Goal: Task Accomplishment & Management: Use online tool/utility

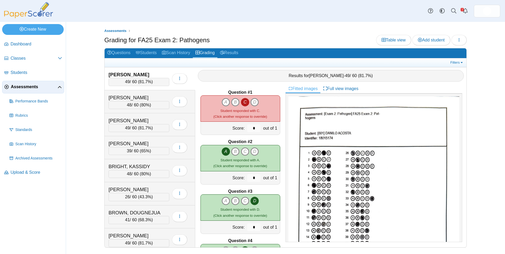
scroll to position [396, 0]
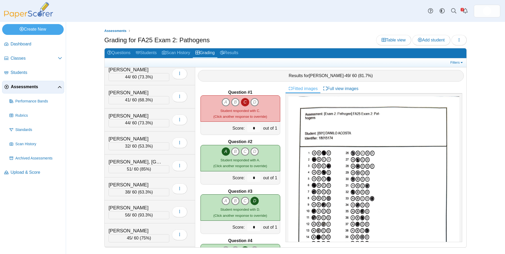
click at [298, 22] on div "Dashboard Classes Archived classes Students" at bounding box center [252, 127] width 505 height 254
click at [288, 14] on div "Dashboard Classes Archived classes Students Assessments" at bounding box center [252, 11] width 505 height 22
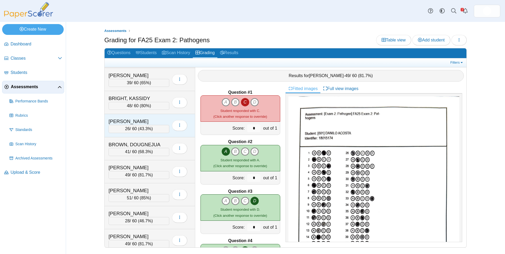
scroll to position [132, 0]
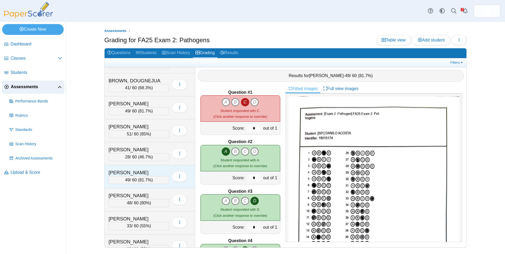
click at [132, 169] on div "CARSE, LAUREN 49 / 60 ( 81.7% ) Loading…" at bounding box center [150, 176] width 91 height 23
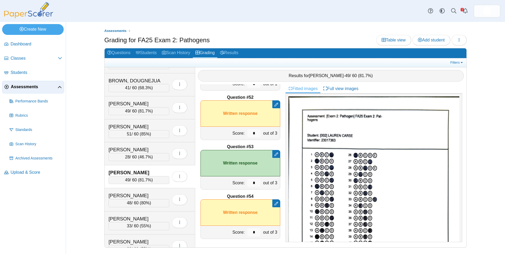
scroll to position [2518, 0]
drag, startPoint x: 252, startPoint y: 229, endPoint x: 247, endPoint y: 229, distance: 5.0
click at [247, 229] on input "*" at bounding box center [253, 231] width 13 height 8
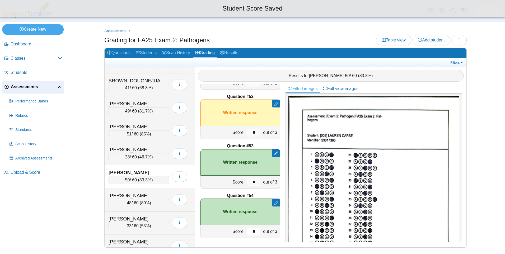
type input "*"
click at [245, 22] on div "Assessments Grading for FA25 Exam 2: Pathogens Table view Add student Loading… …" at bounding box center [285, 138] width 396 height 232
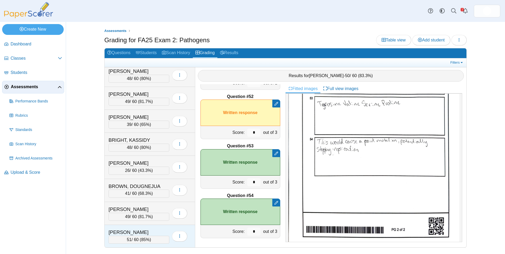
scroll to position [0, 0]
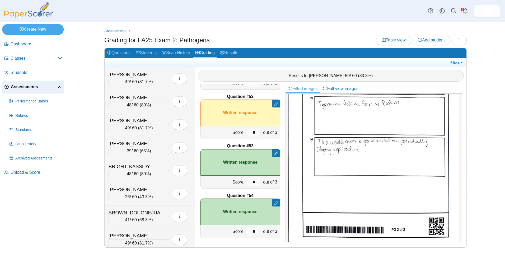
click at [26, 88] on span "Assessments" at bounding box center [34, 87] width 47 height 6
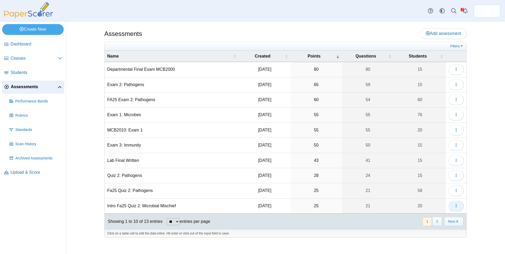
click at [456, 204] on icon "button" at bounding box center [456, 205] width 4 height 4
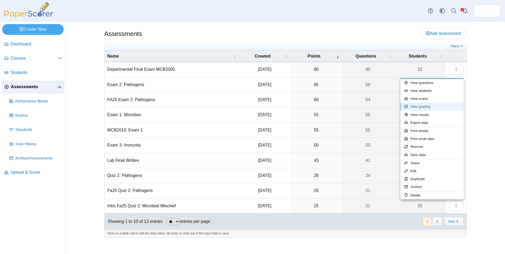
click at [419, 106] on link "View grading" at bounding box center [431, 107] width 63 height 8
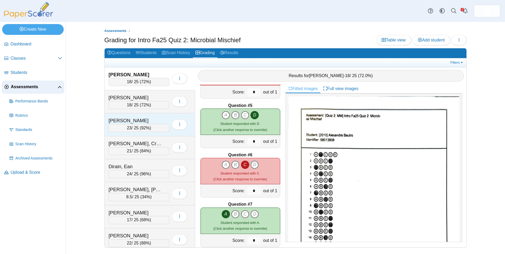
click at [146, 117] on div "Champaigne, Caroline" at bounding box center [134, 120] width 53 height 7
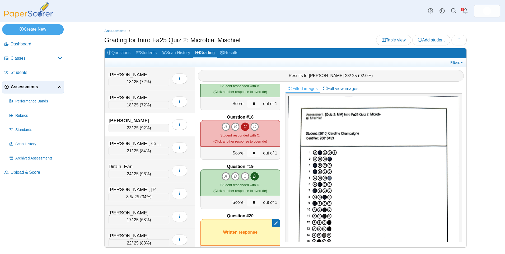
scroll to position [845, 0]
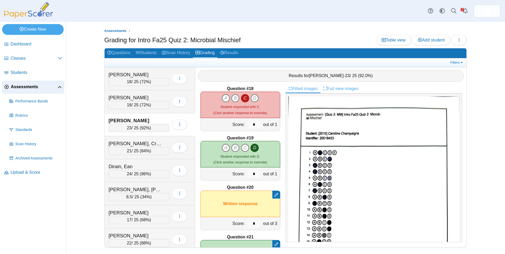
click at [336, 86] on link "Full view images" at bounding box center [340, 88] width 41 height 9
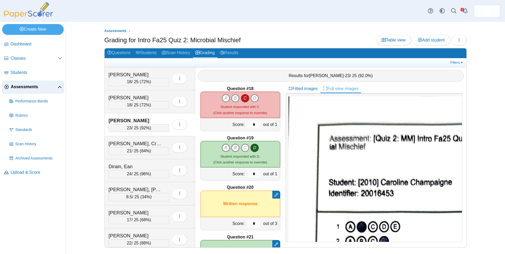
click at [336, 86] on link "Full view images" at bounding box center [340, 88] width 41 height 9
click at [335, 91] on link "Full view images" at bounding box center [340, 88] width 41 height 9
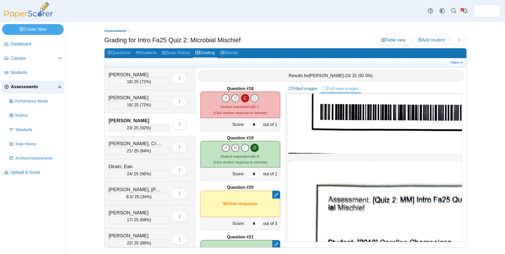
scroll to position [686, 0]
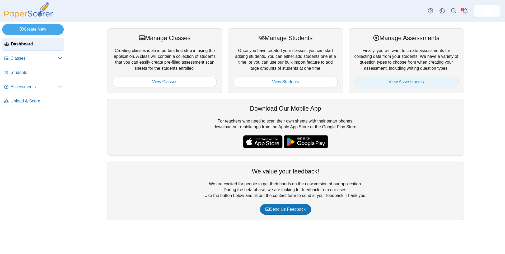
click at [378, 81] on link "View Assessments" at bounding box center [406, 82] width 104 height 11
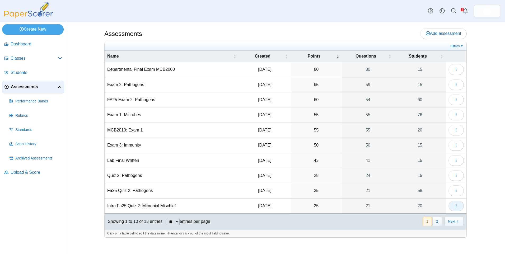
click at [458, 202] on button "button" at bounding box center [455, 206] width 15 height 11
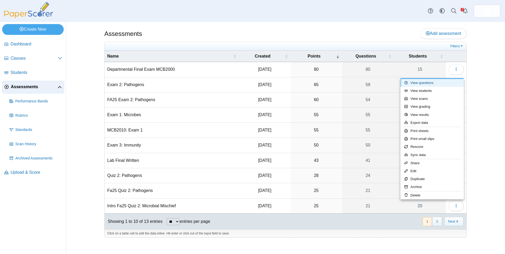
click at [444, 83] on link "View questions" at bounding box center [431, 83] width 63 height 8
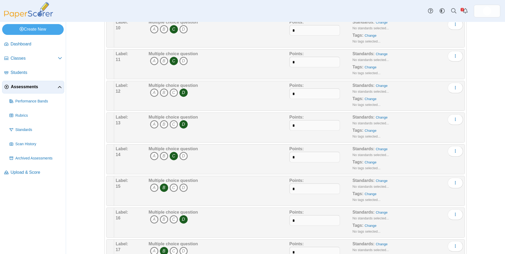
scroll to position [475, 0]
